Goal: Transaction & Acquisition: Purchase product/service

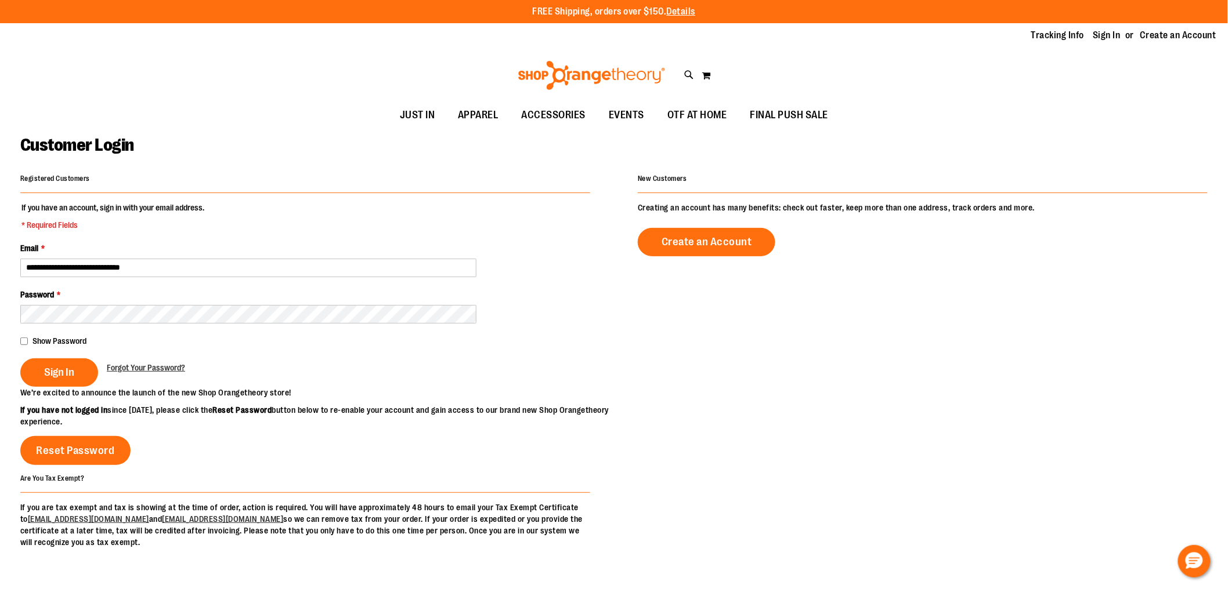
type input "**********"
click at [65, 370] on span "Sign In" at bounding box center [59, 372] width 30 height 13
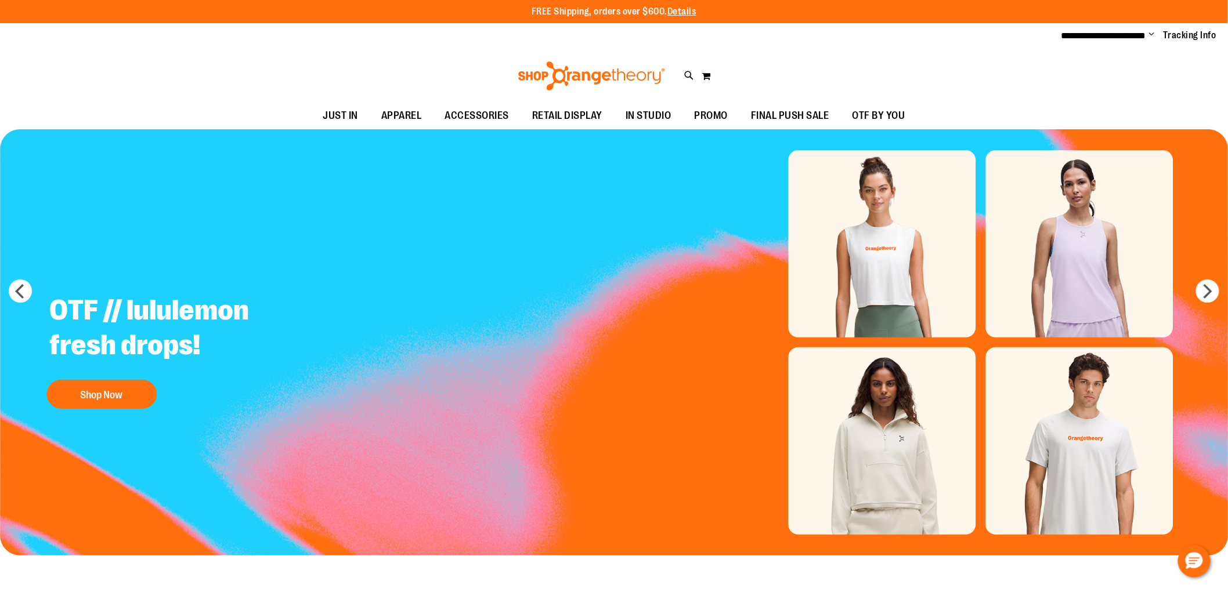
click at [1152, 35] on span "Change" at bounding box center [1152, 35] width 6 height 11
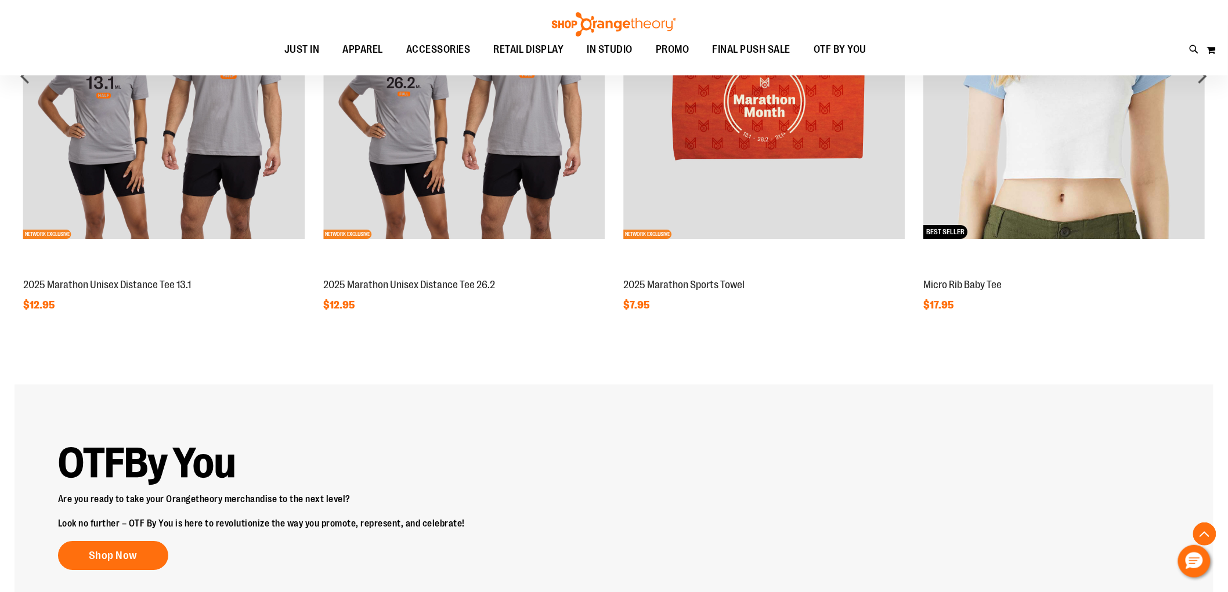
scroll to position [1191, 0]
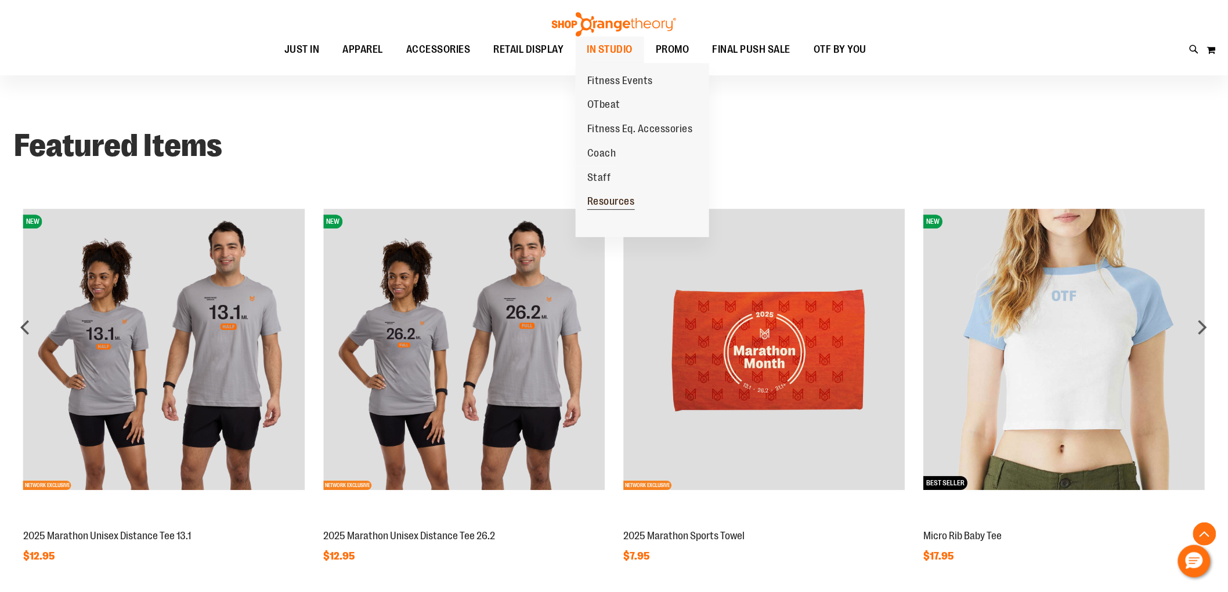
click at [605, 208] on span "Resources" at bounding box center [611, 203] width 48 height 15
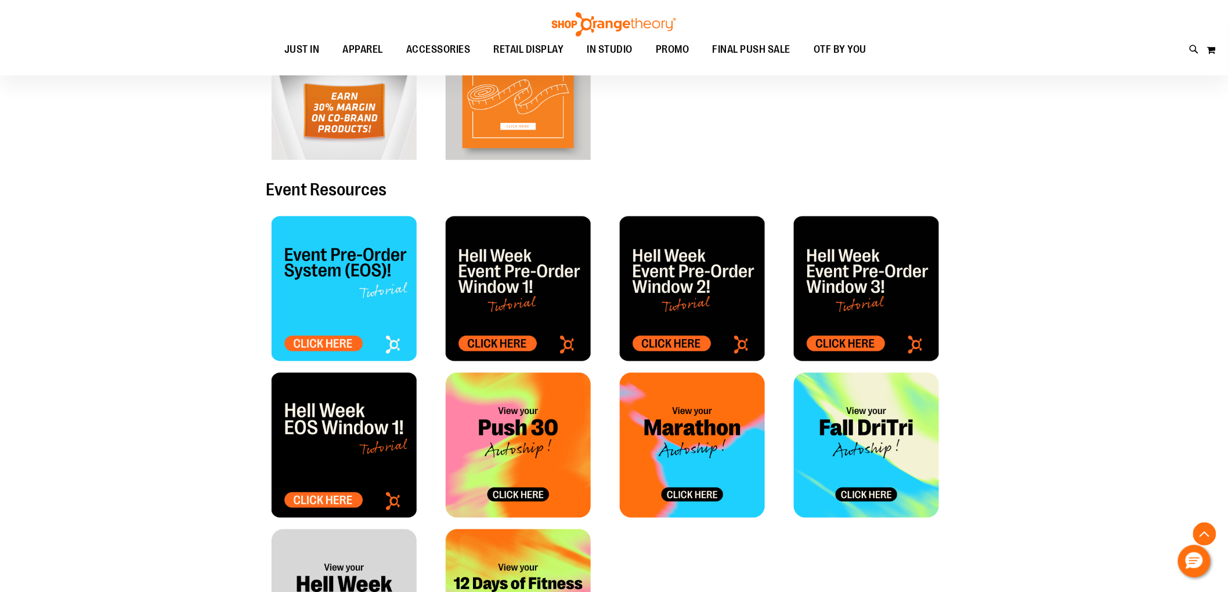
scroll to position [386, 0]
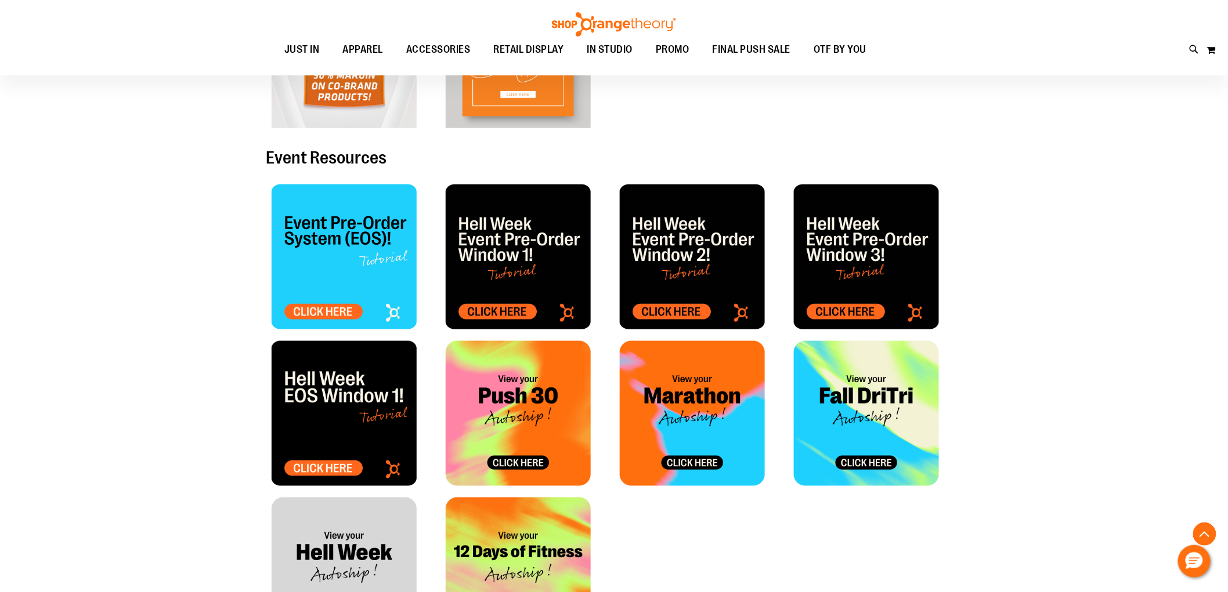
click at [337, 247] on img at bounding box center [344, 257] width 145 height 145
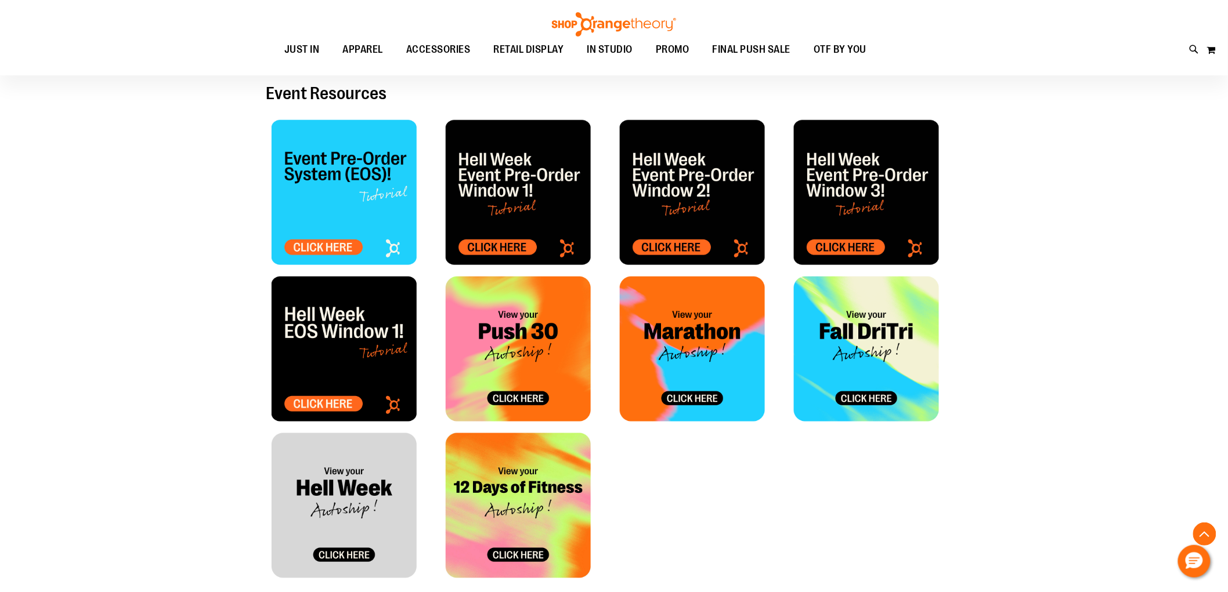
click at [351, 206] on img at bounding box center [344, 192] width 145 height 145
click at [716, 229] on img at bounding box center [692, 192] width 145 height 145
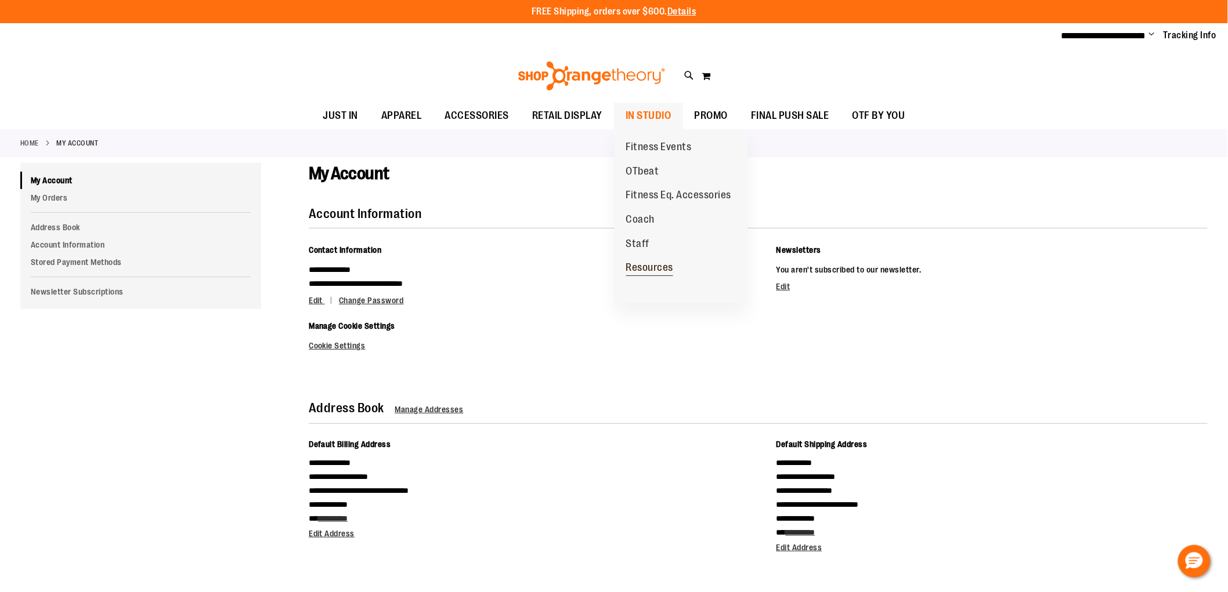
click at [650, 265] on span "Resources" at bounding box center [650, 269] width 48 height 15
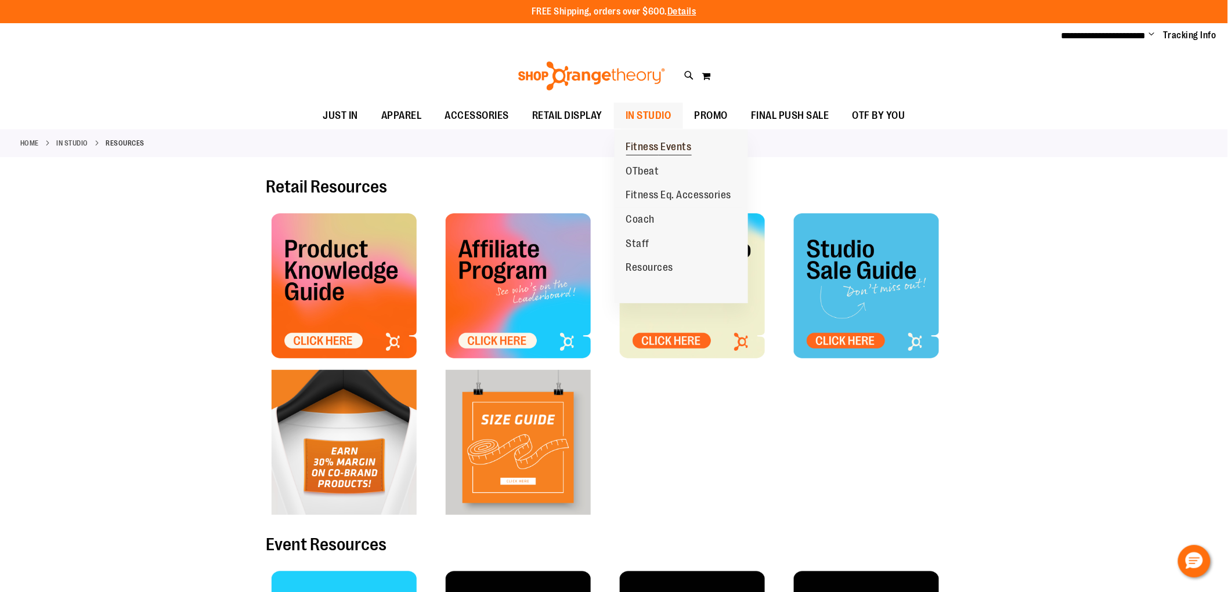
click at [654, 140] on link "Fitness Events" at bounding box center [658, 147] width 89 height 24
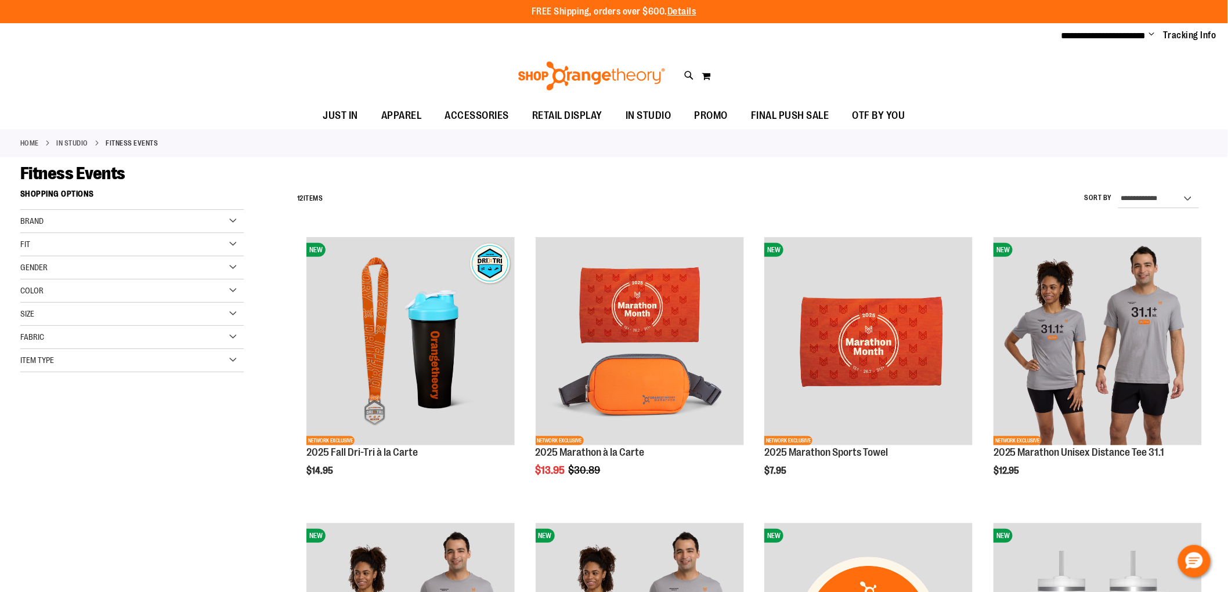
click at [48, 358] on span "Item Type" at bounding box center [37, 360] width 34 height 9
click at [166, 89] on div "Toggle Nav Search Popular Suggestions Advanced Search" at bounding box center [614, 75] width 1228 height 53
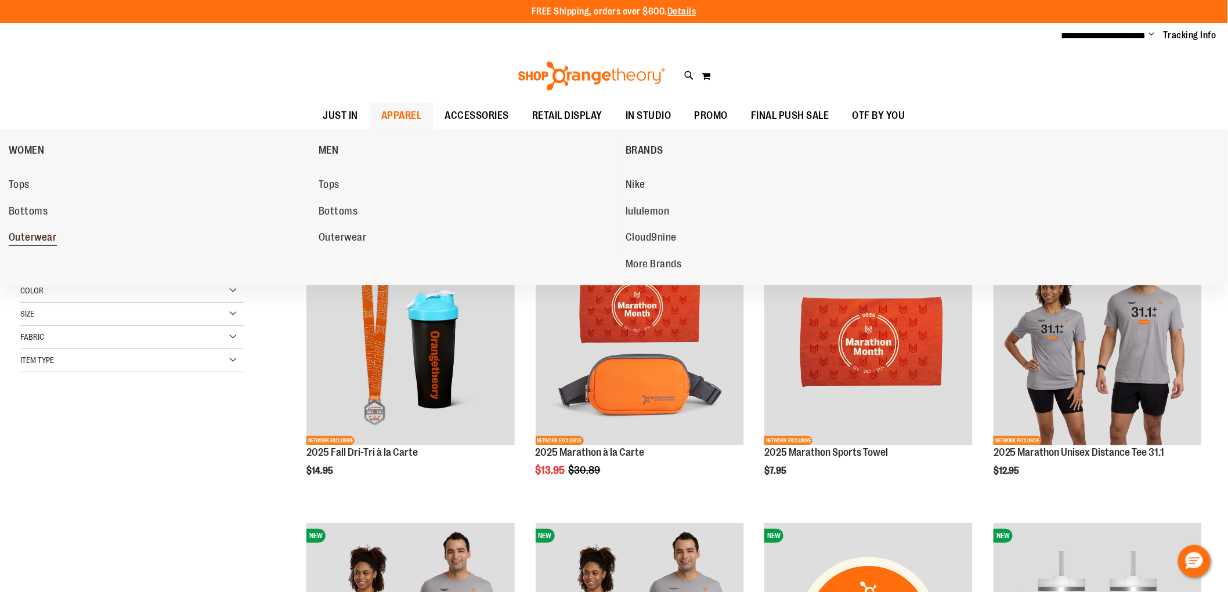
click at [25, 236] on span "Outerwear" at bounding box center [33, 238] width 48 height 15
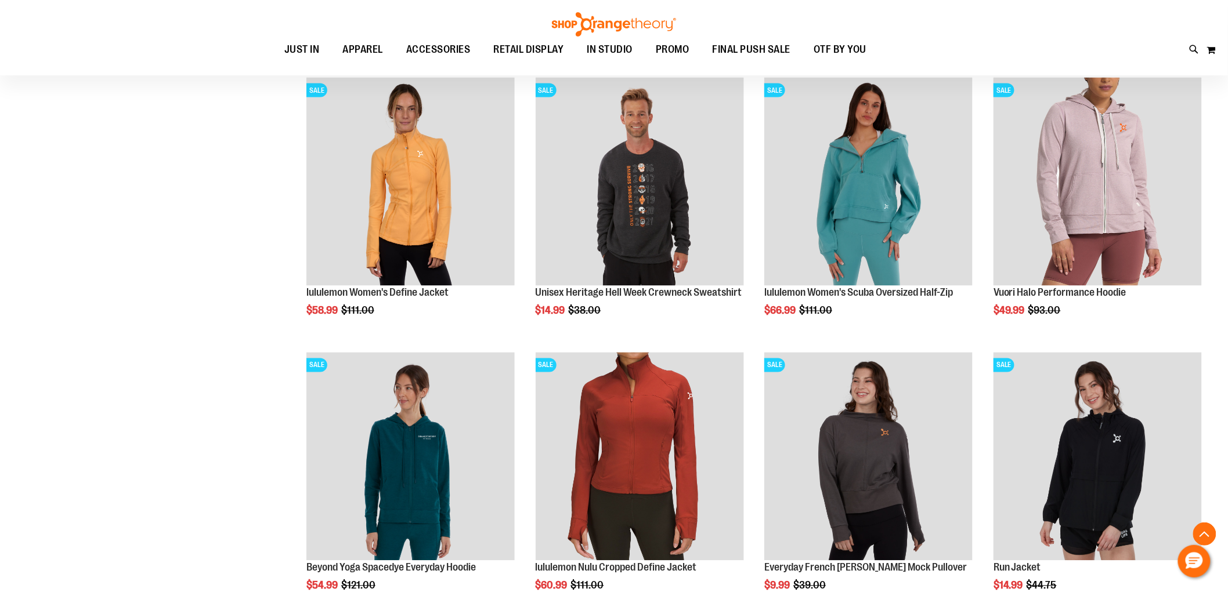
scroll to position [773, 0]
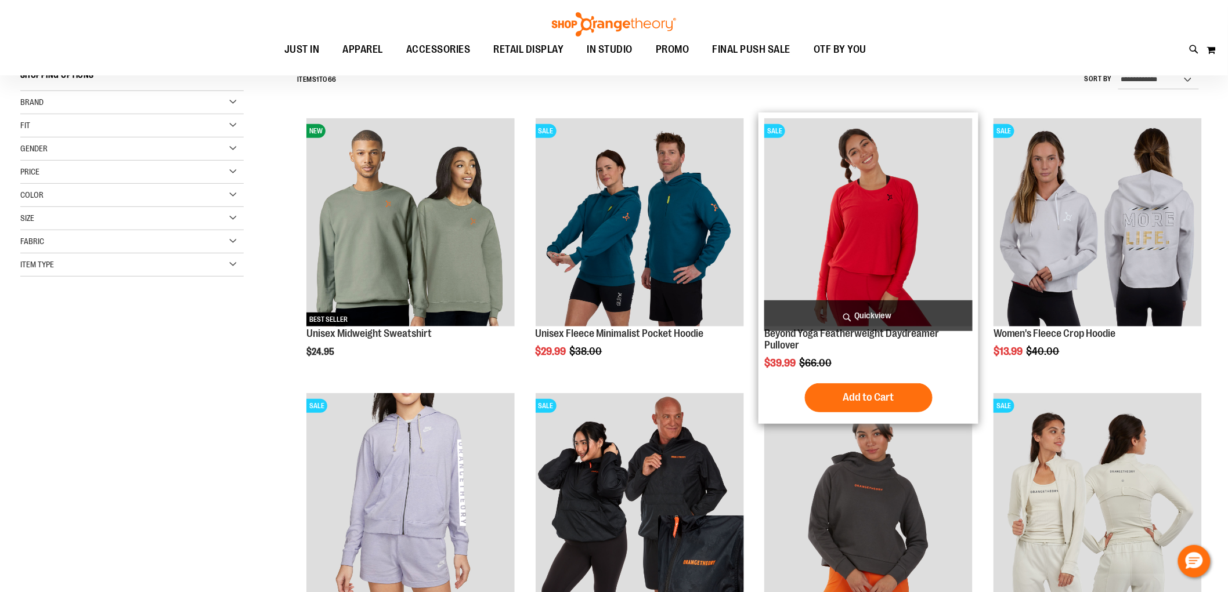
scroll to position [44, 0]
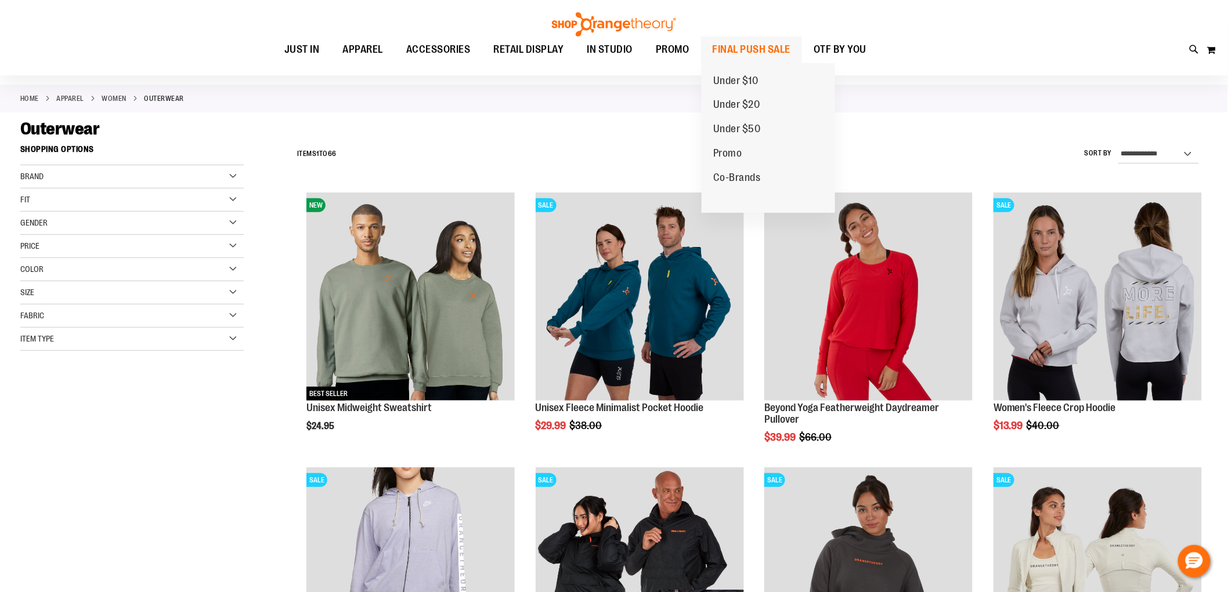
click at [750, 43] on span "FINAL PUSH SALE" at bounding box center [751, 50] width 78 height 26
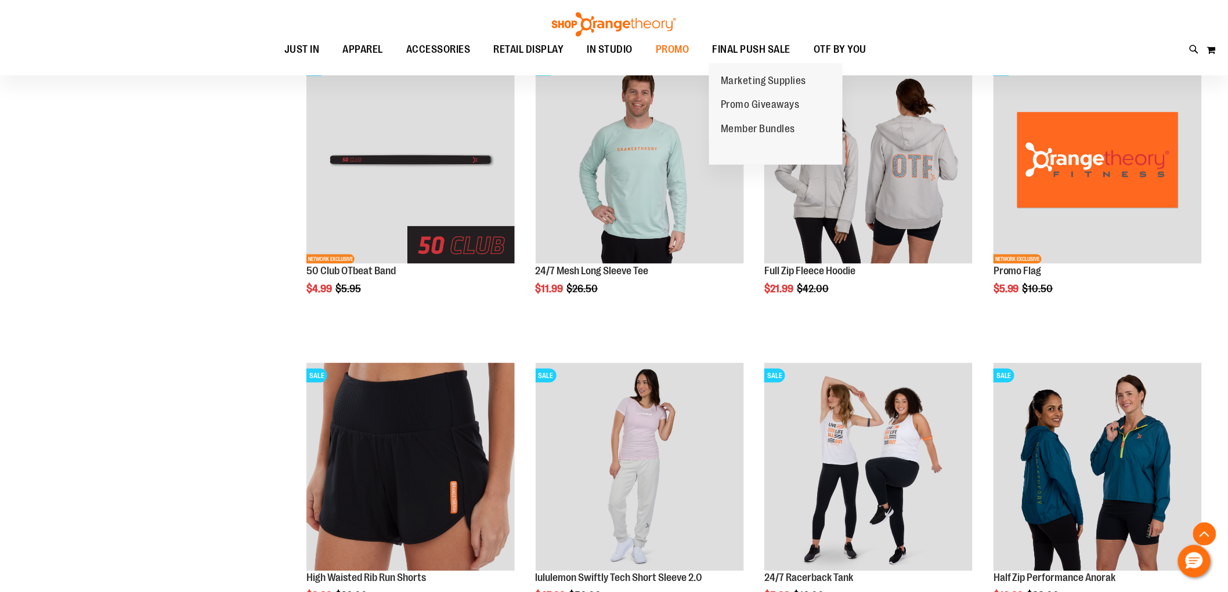
scroll to position [515, 0]
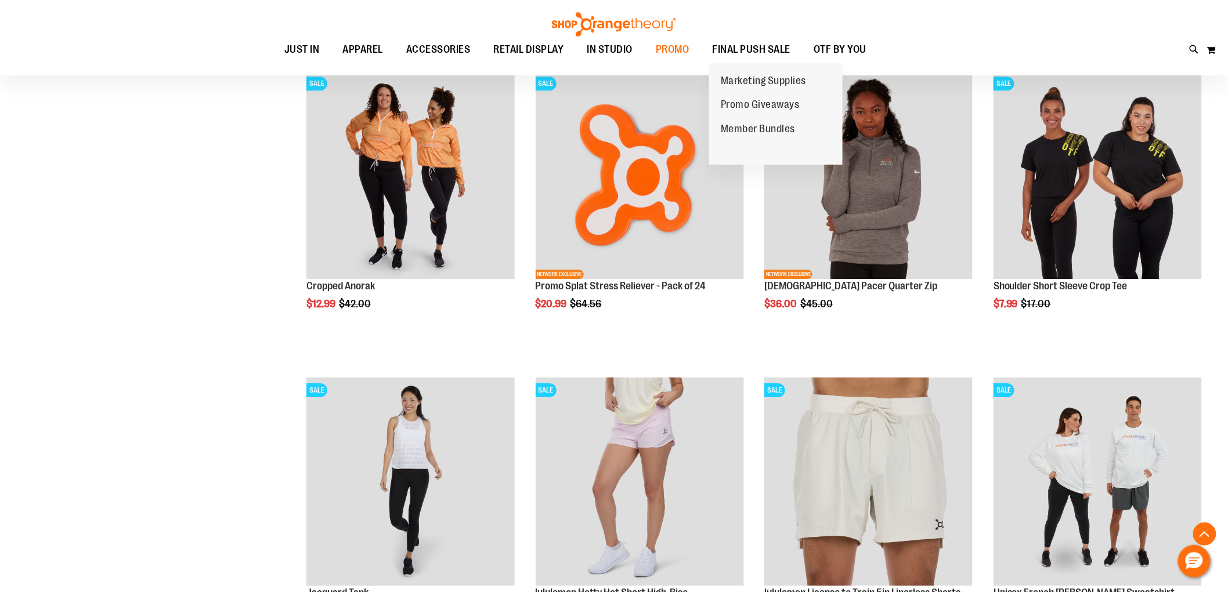
scroll to position [1417, 0]
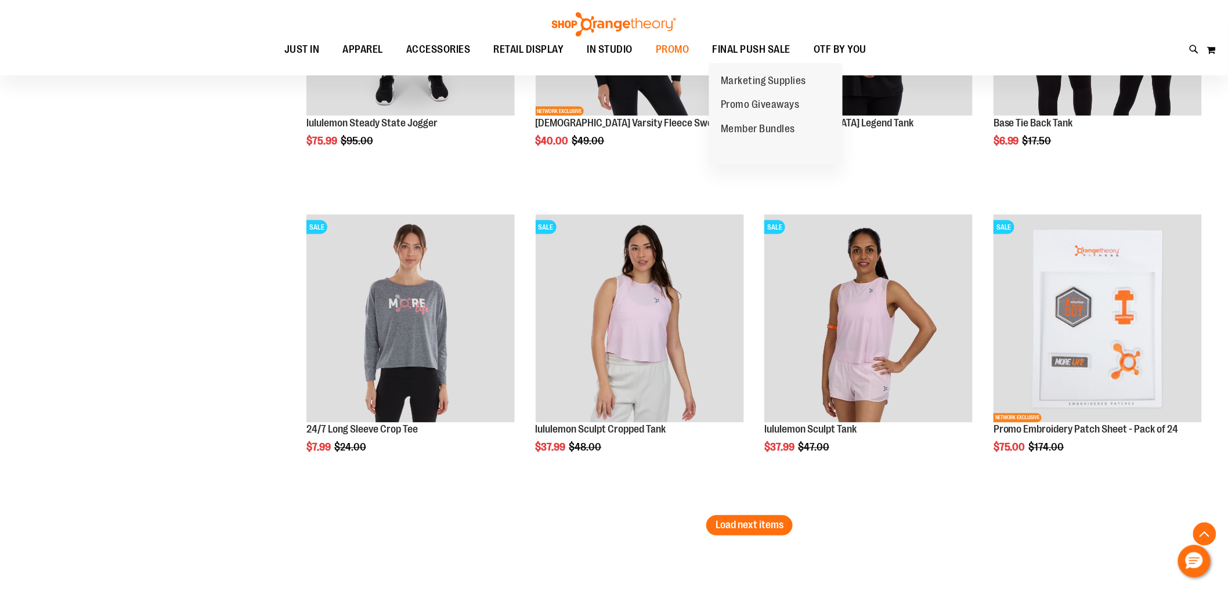
scroll to position [2578, 0]
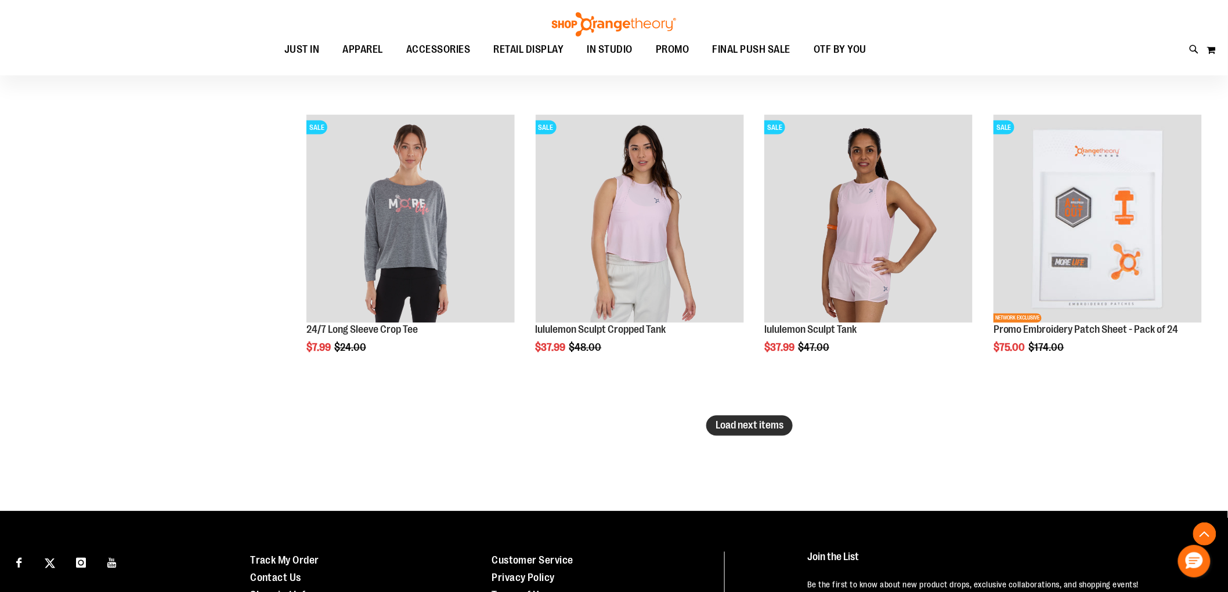
click at [746, 431] on span "Load next items" at bounding box center [749, 426] width 68 height 12
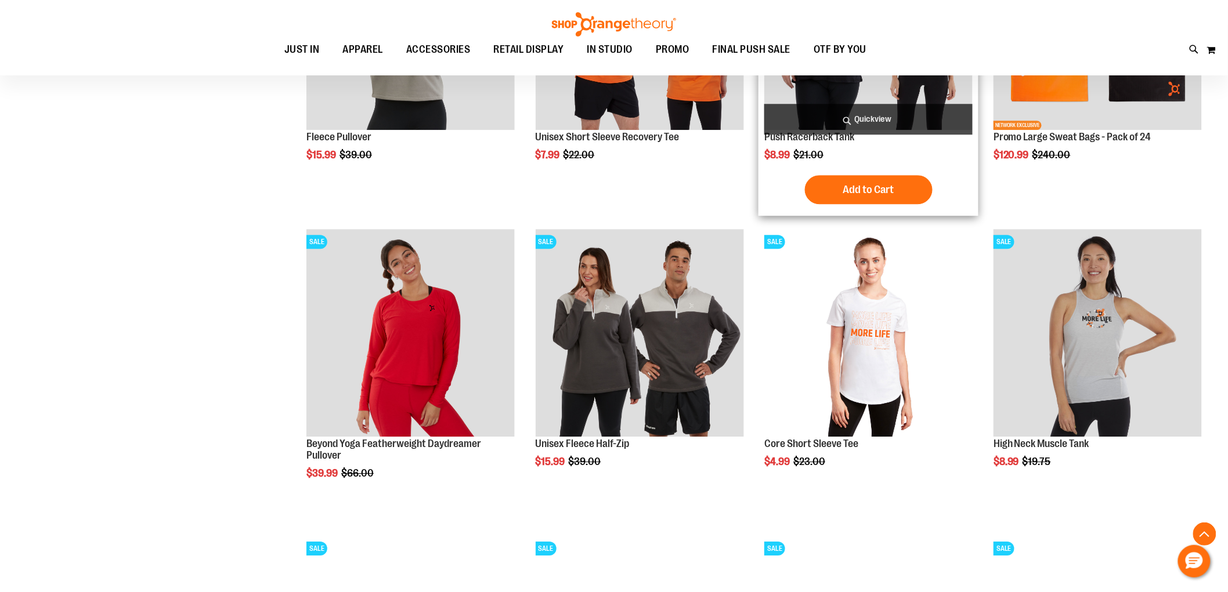
scroll to position [3351, 0]
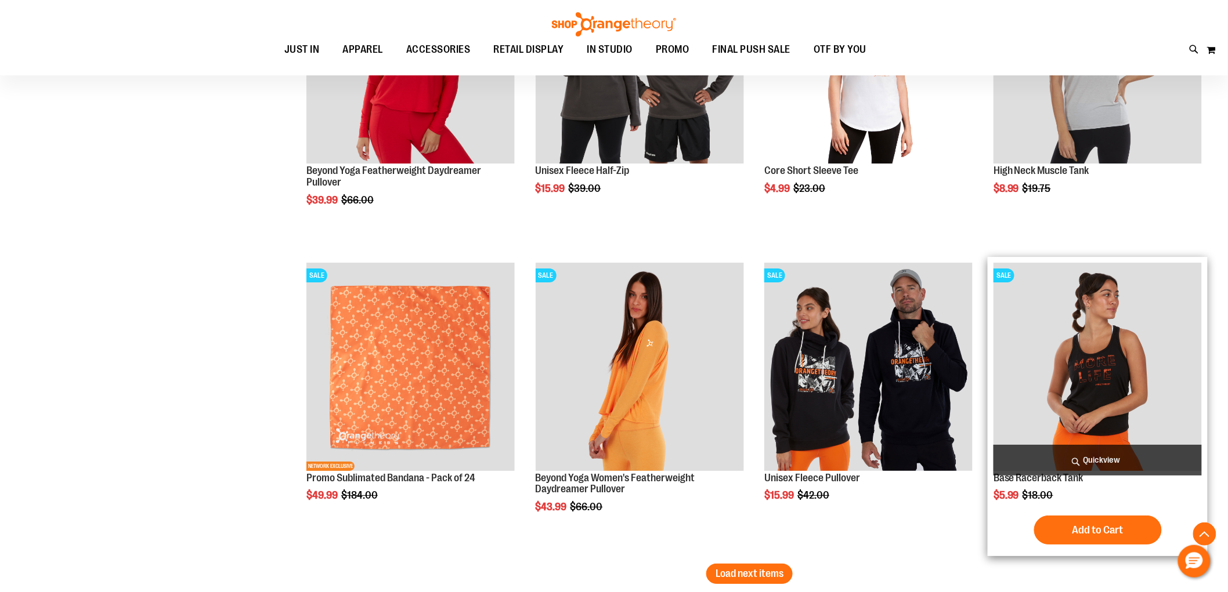
click at [1119, 370] on img "product" at bounding box center [1097, 367] width 208 height 208
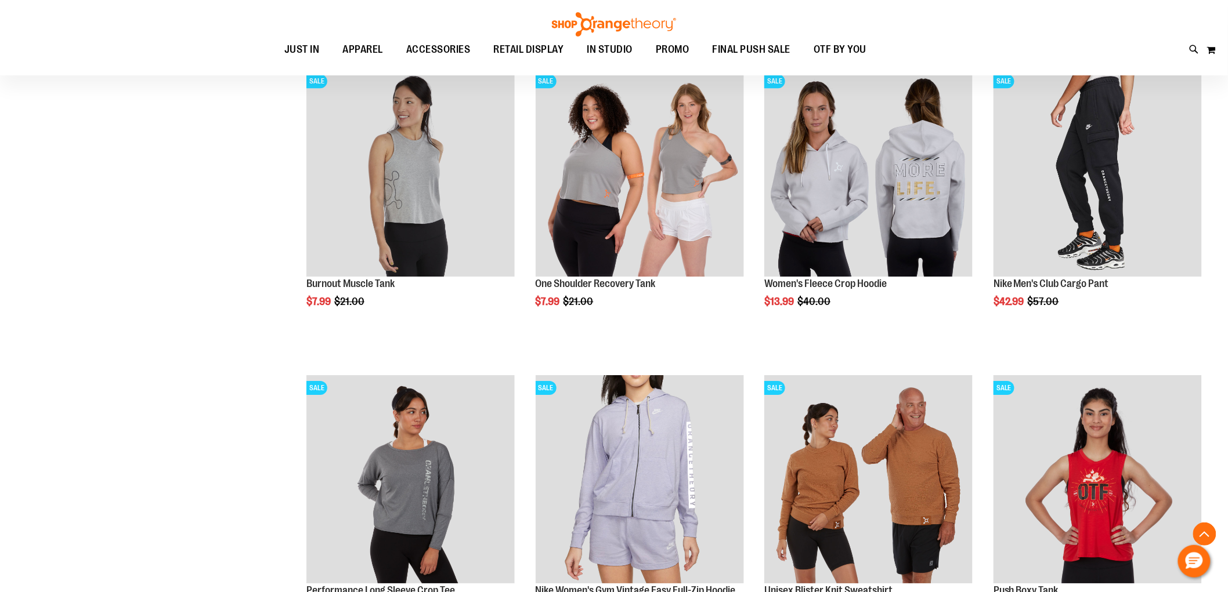
scroll to position [1460, 0]
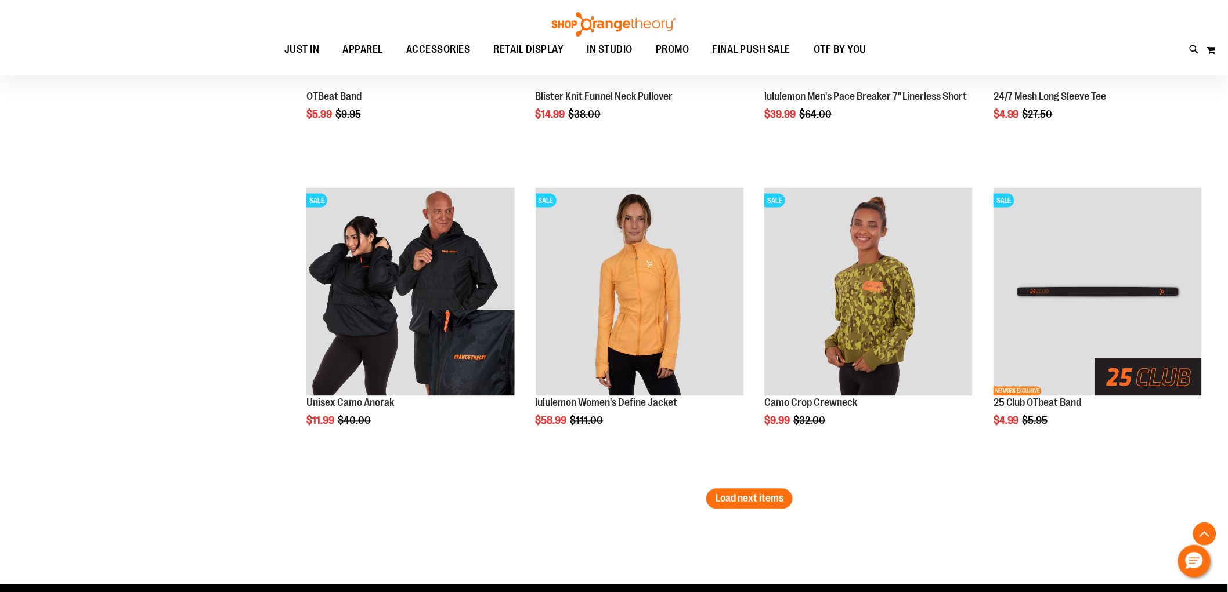
scroll to position [2556, 0]
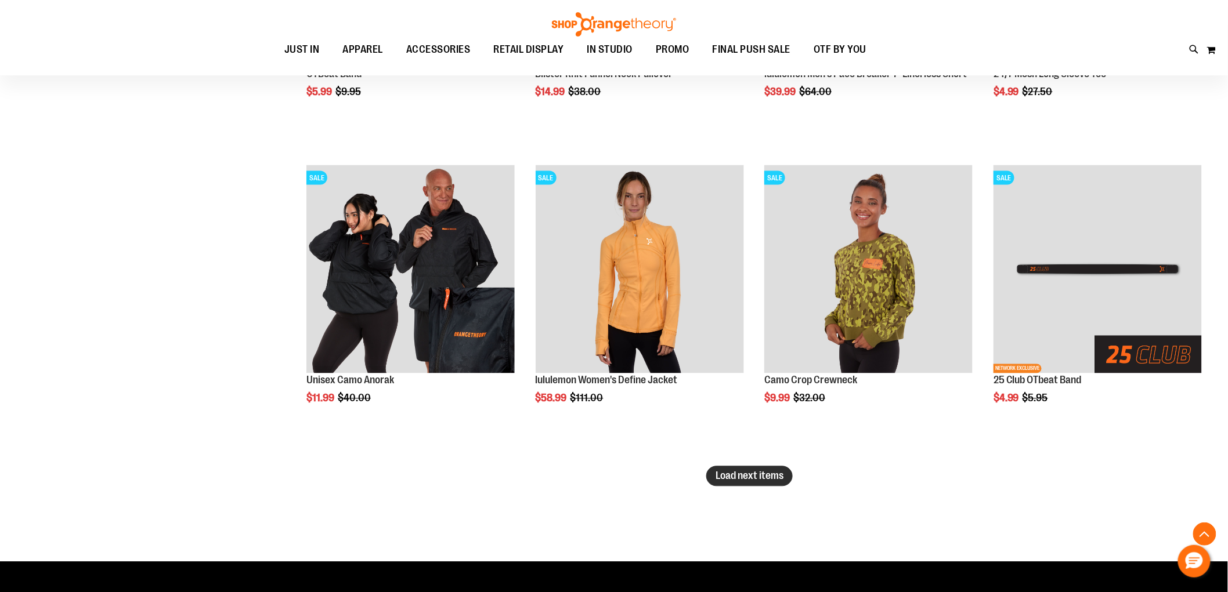
click at [751, 476] on span "Load next items" at bounding box center [749, 477] width 68 height 12
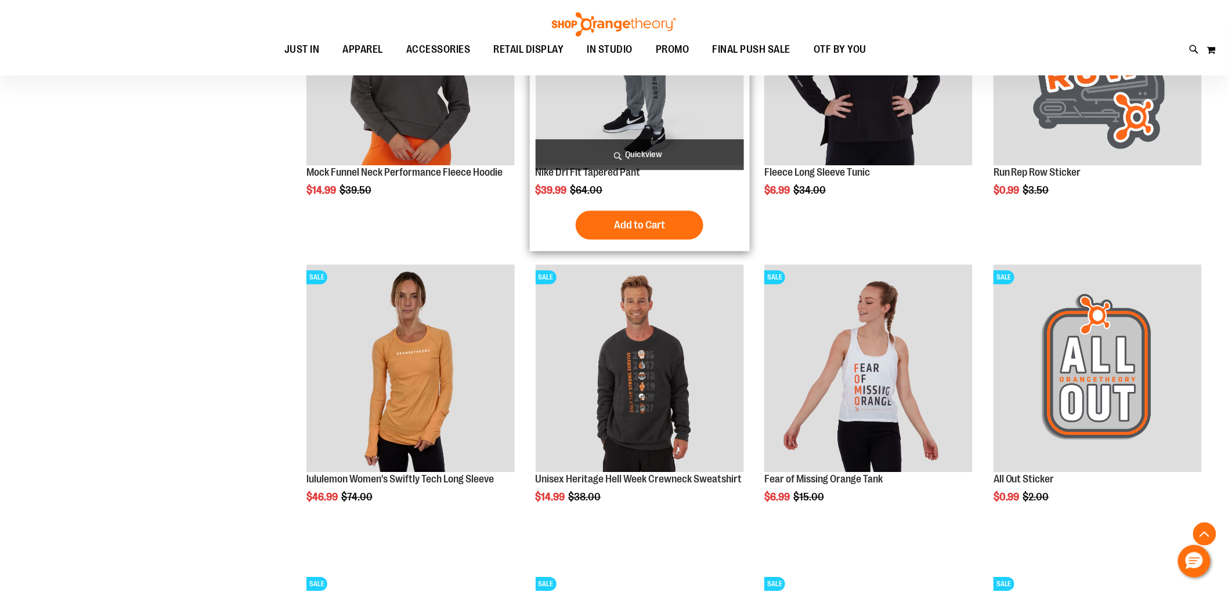
scroll to position [3072, 0]
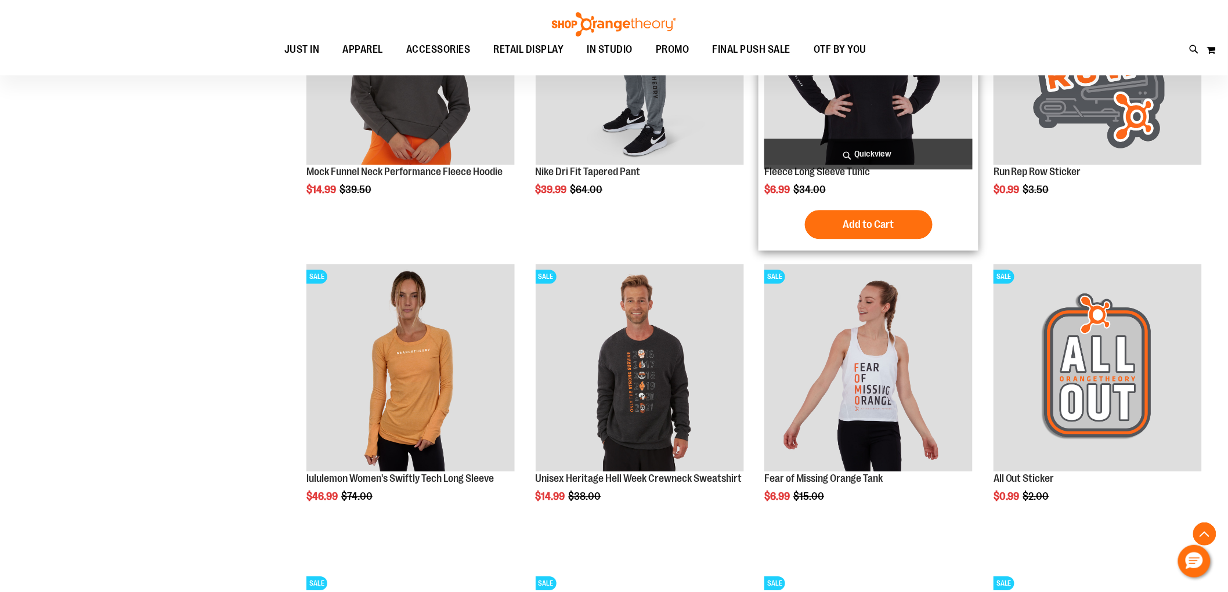
click at [895, 103] on img "product" at bounding box center [868, 60] width 208 height 208
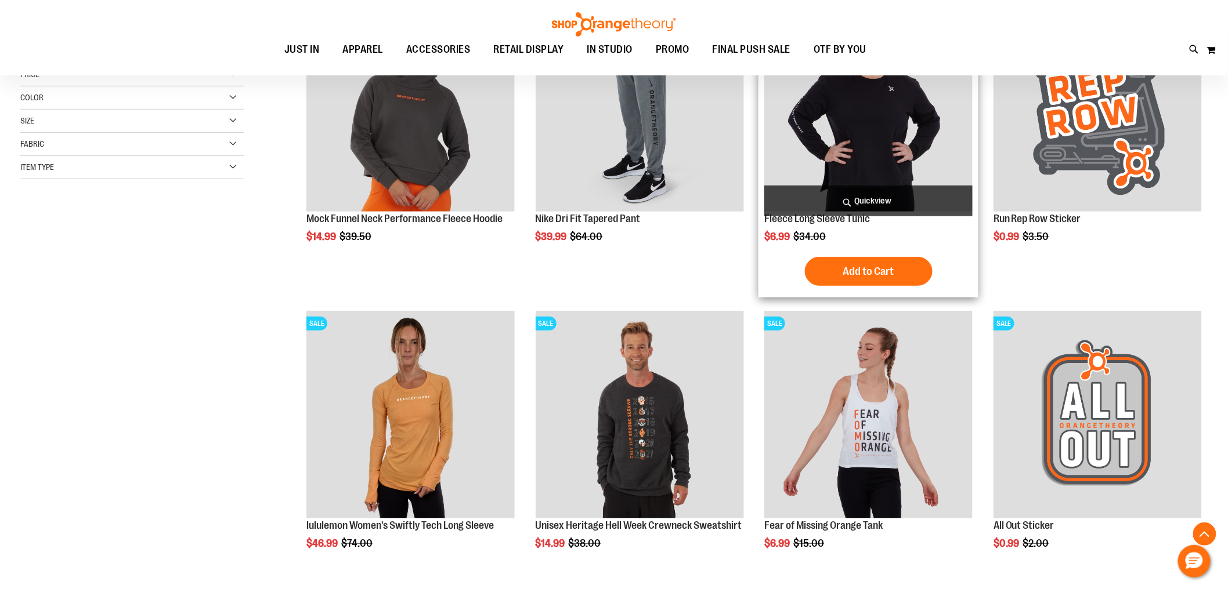
scroll to position [321, 0]
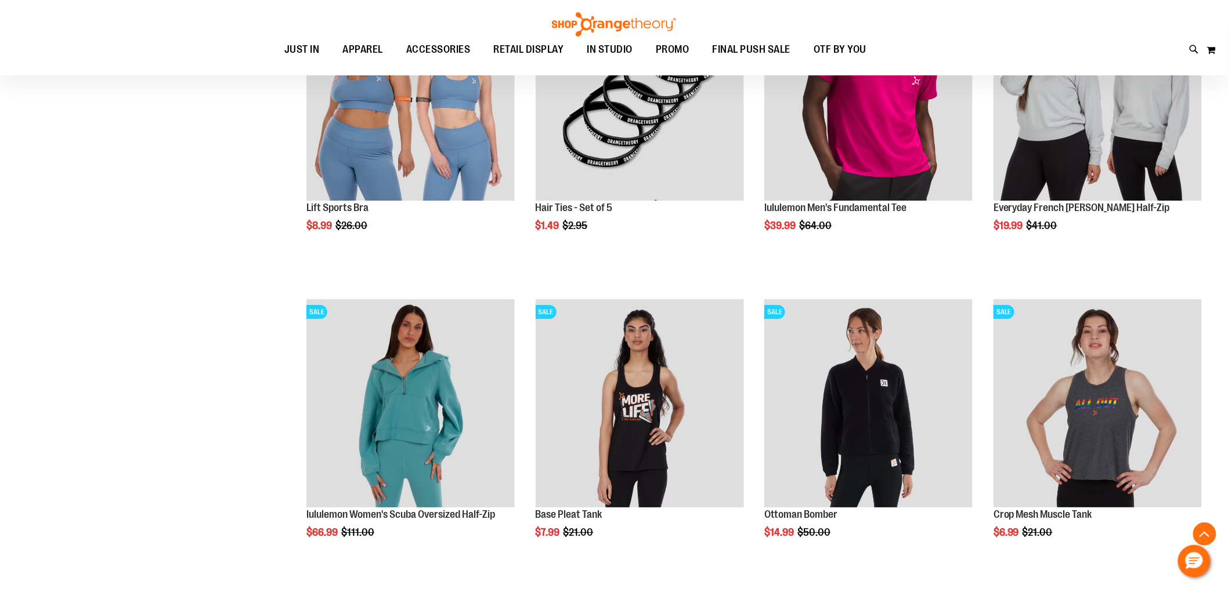
scroll to position [1546, 0]
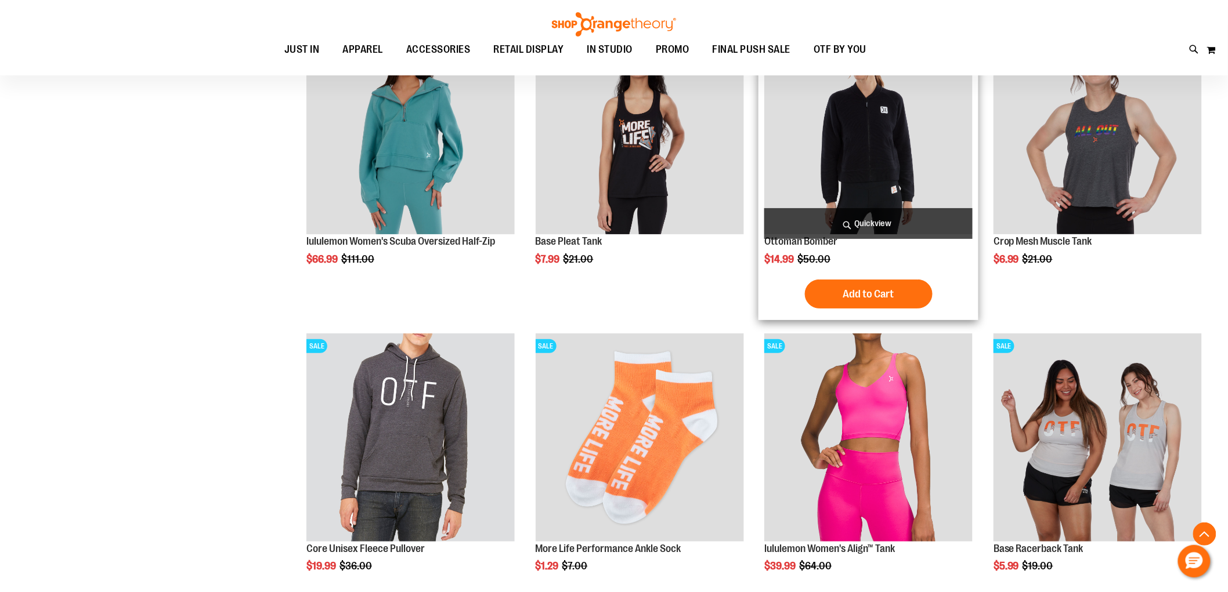
scroll to position [1869, 0]
